Goal: Information Seeking & Learning: Learn about a topic

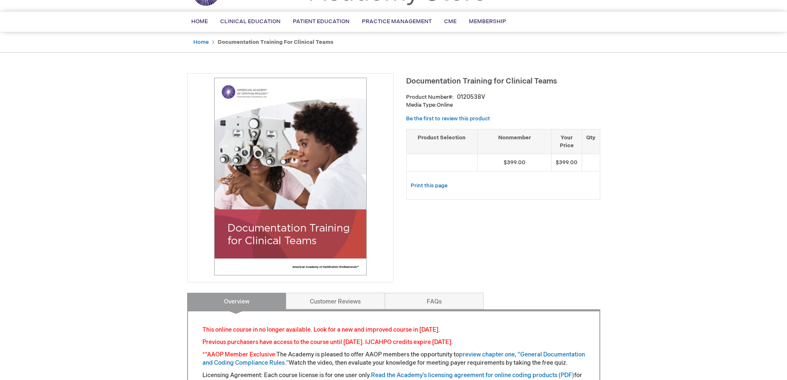
scroll to position [41, 0]
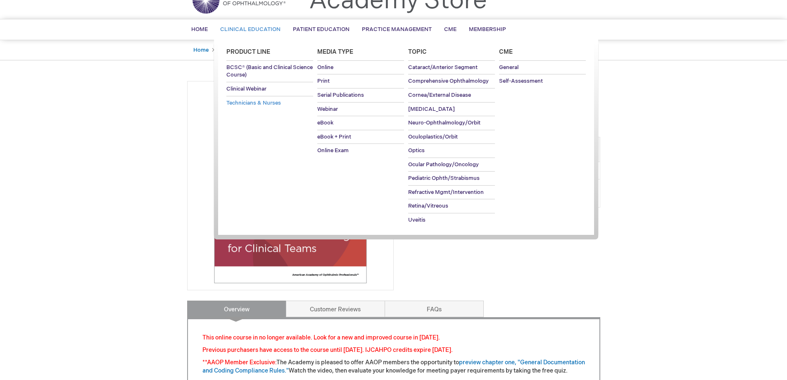
click at [258, 103] on span "Technicians & Nurses" at bounding box center [253, 103] width 55 height 7
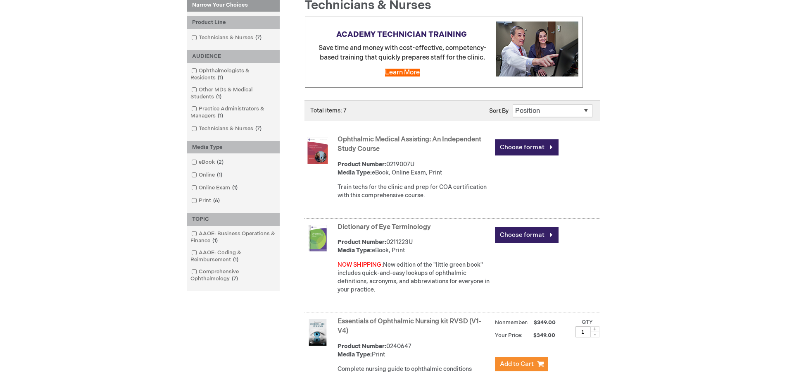
scroll to position [165, 0]
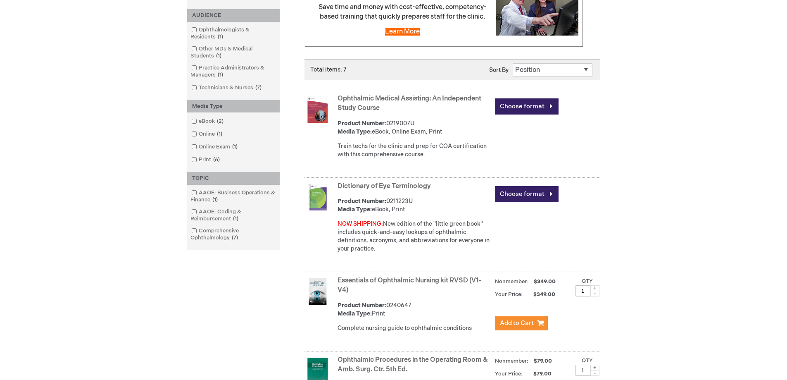
click at [321, 111] on img at bounding box center [317, 109] width 26 height 26
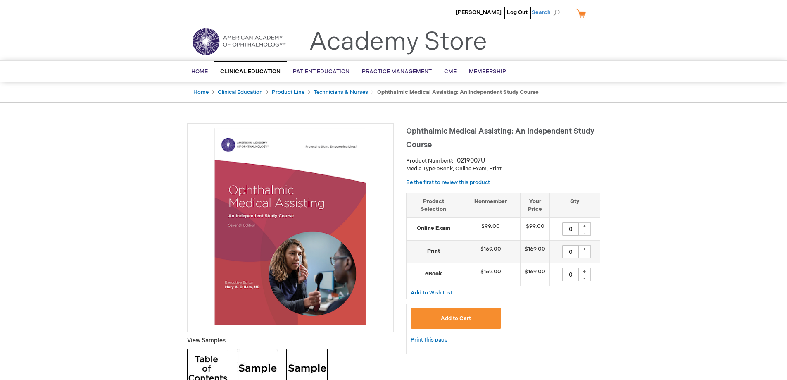
click at [549, 11] on span "Search" at bounding box center [547, 12] width 31 height 17
click at [501, 14] on input "Search" at bounding box center [509, 12] width 86 height 13
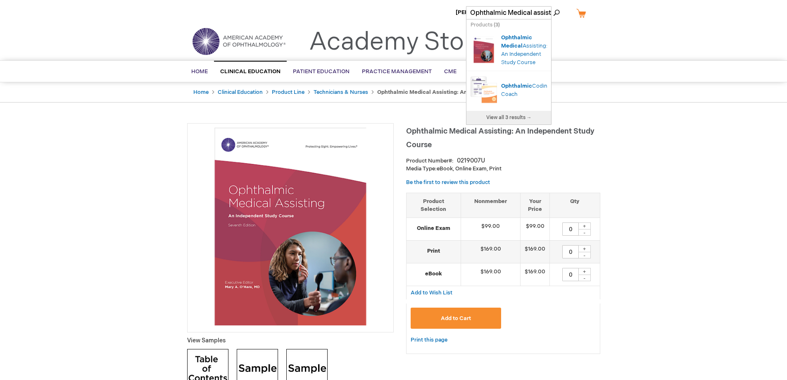
scroll to position [0, 2]
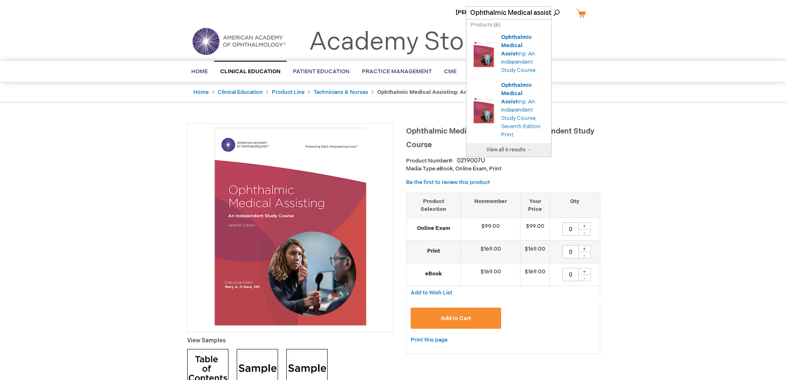
type input "Ophthalmic Medical assist"
click at [513, 150] on span "View all 6 results →" at bounding box center [508, 150] width 45 height 6
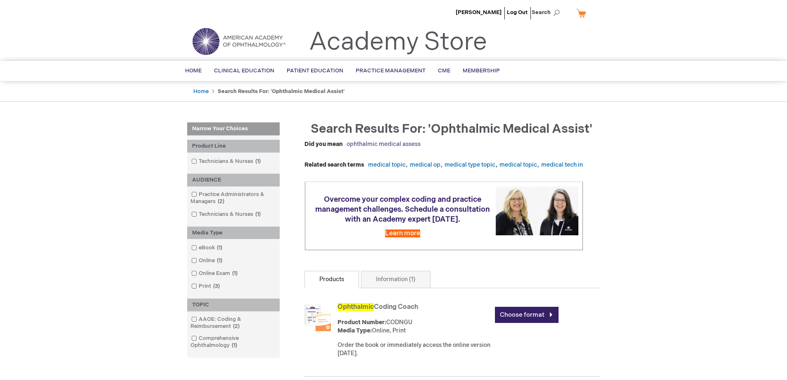
click at [399, 144] on link "ophthalmic medical assess" at bounding box center [384, 143] width 74 height 7
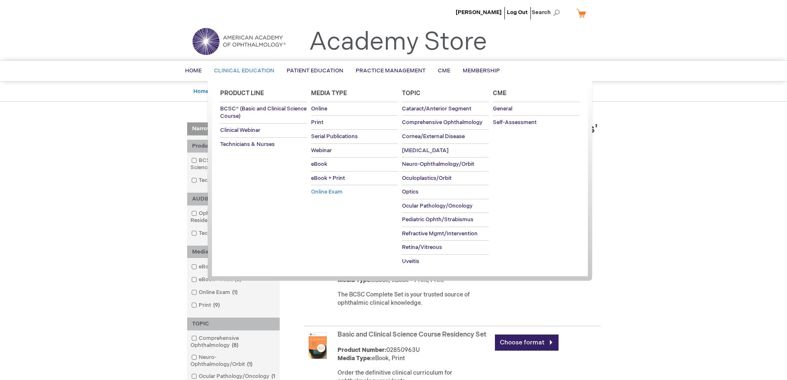
click at [326, 191] on span "Online Exam" at bounding box center [326, 191] width 31 height 7
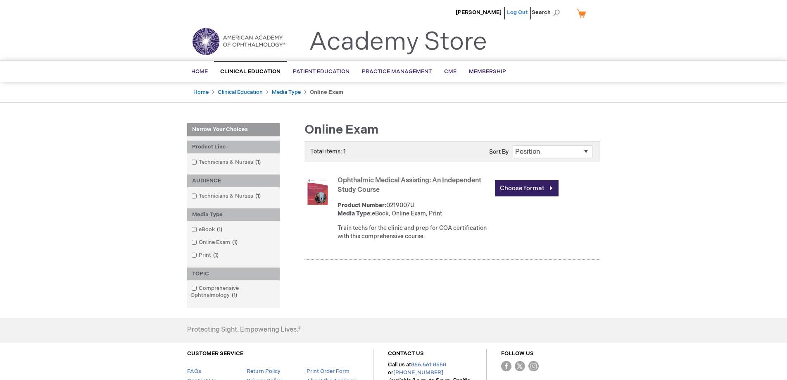
click at [522, 10] on link "Log Out" at bounding box center [517, 12] width 21 height 7
